Goal: Transaction & Acquisition: Purchase product/service

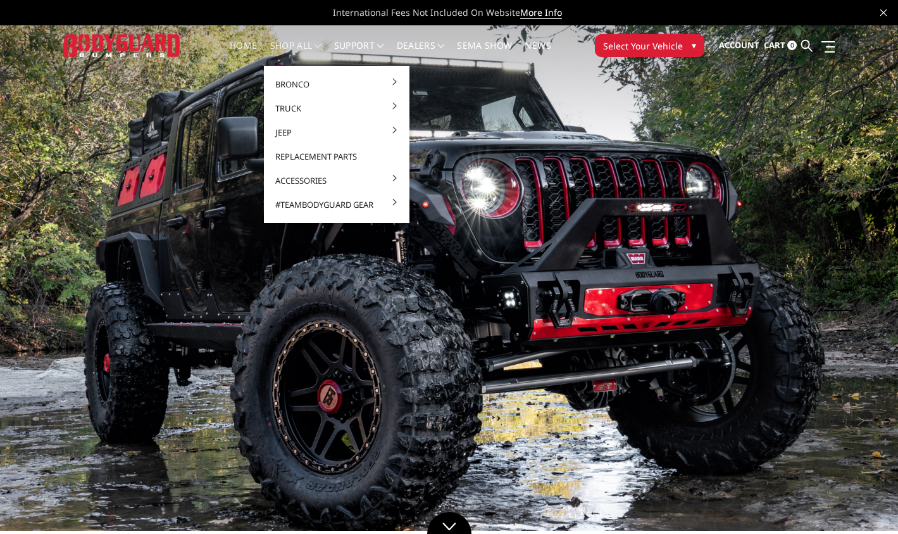
click at [285, 44] on link "shop all" at bounding box center [295, 53] width 51 height 25
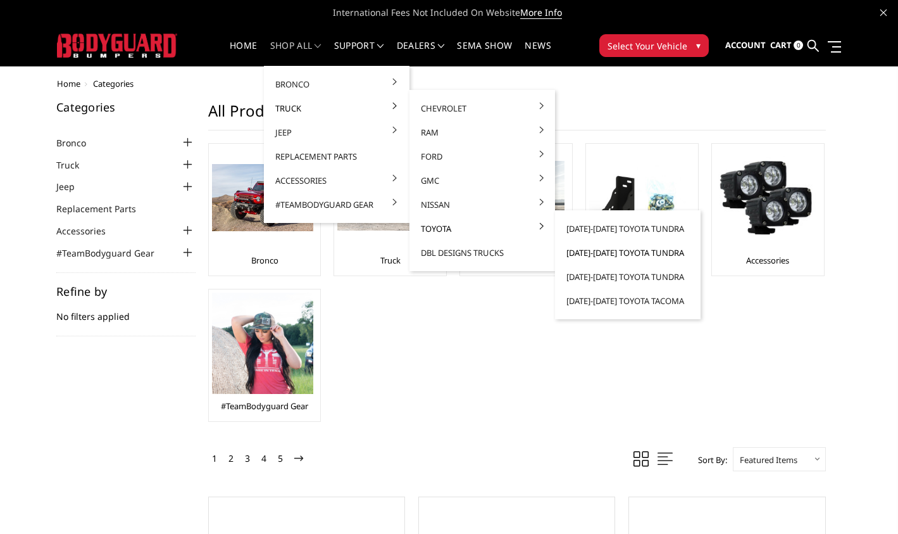
click at [624, 256] on link "[DATE]-[DATE] Toyota Tundra" at bounding box center [627, 253] width 135 height 24
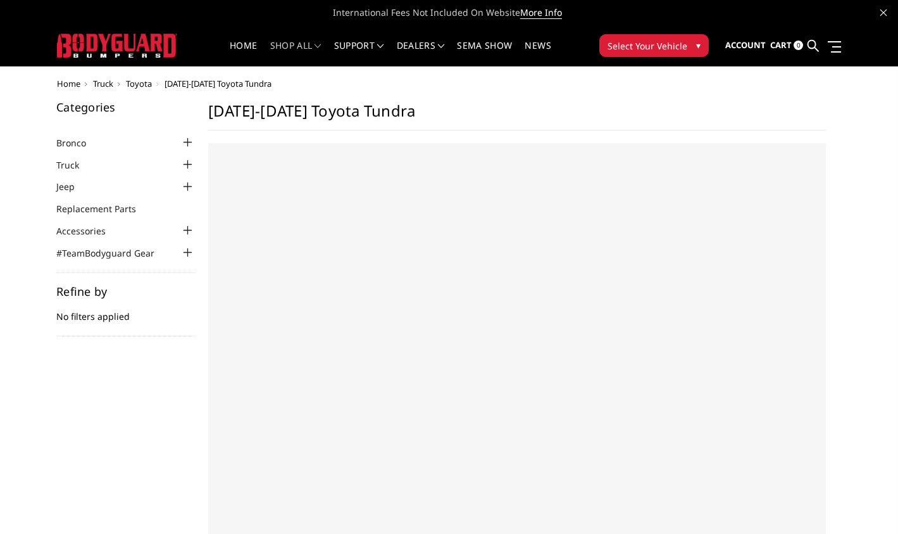
select select "US"
